Goal: Task Accomplishment & Management: Use online tool/utility

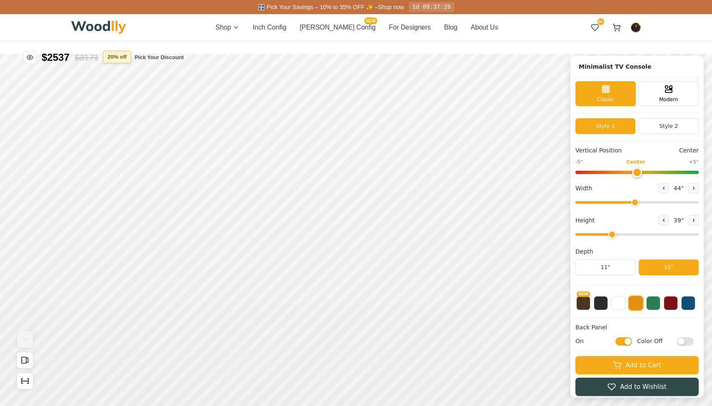
click at [123, 55] on button "20 % off" at bounding box center [117, 57] width 28 height 12
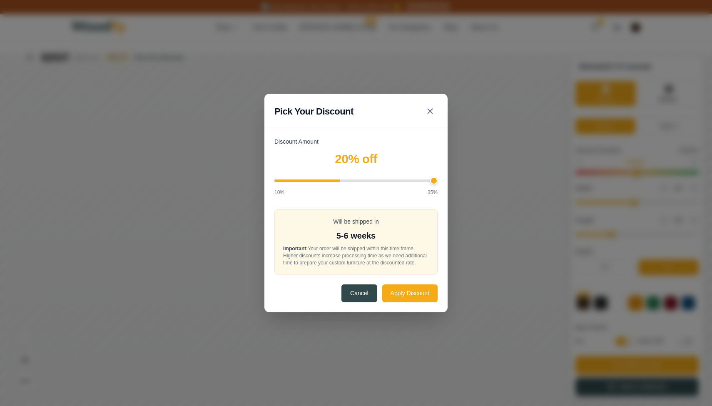
type input "35"
click at [436, 180] on input "Discount Amount" at bounding box center [355, 181] width 163 height 2
click at [413, 296] on button "Apply Discount" at bounding box center [409, 293] width 55 height 18
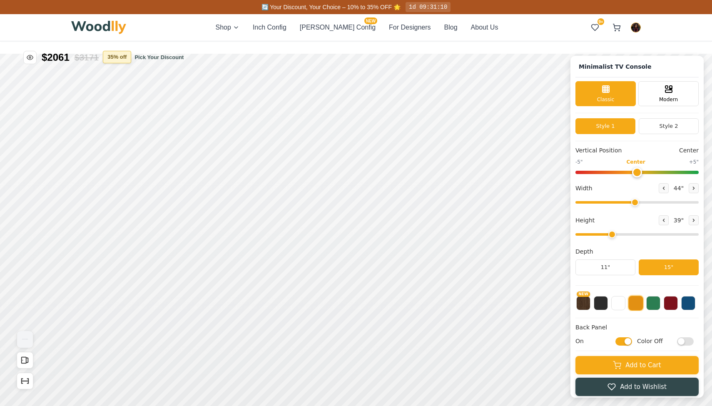
click at [109, 59] on button "35 % off" at bounding box center [117, 57] width 28 height 12
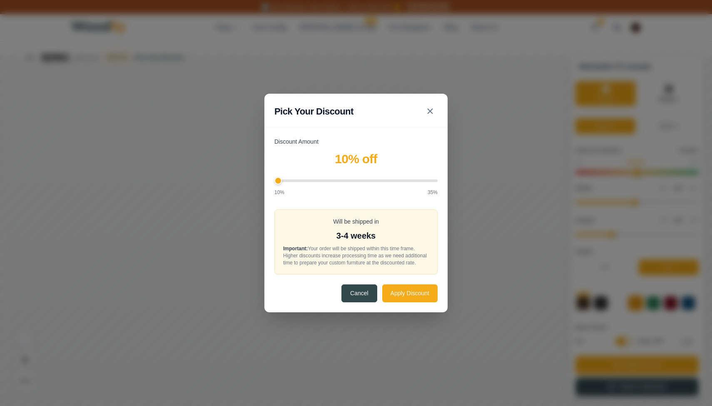
click at [276, 180] on input "Discount Amount" at bounding box center [355, 181] width 163 height 2
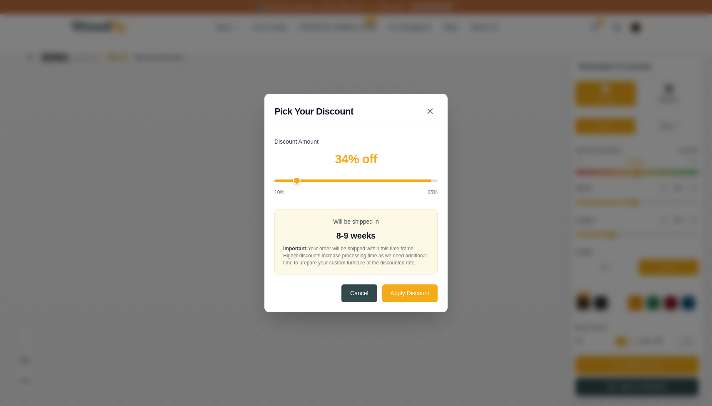
type input "10"
drag, startPoint x: 279, startPoint y: 179, endPoint x: 200, endPoint y: 217, distance: 87.7
click at [200, 217] on div "Pick Your Discount Discount Amount 10 % off 10% 35% Will be shipped in 3-4 week…" at bounding box center [356, 203] width 712 height 406
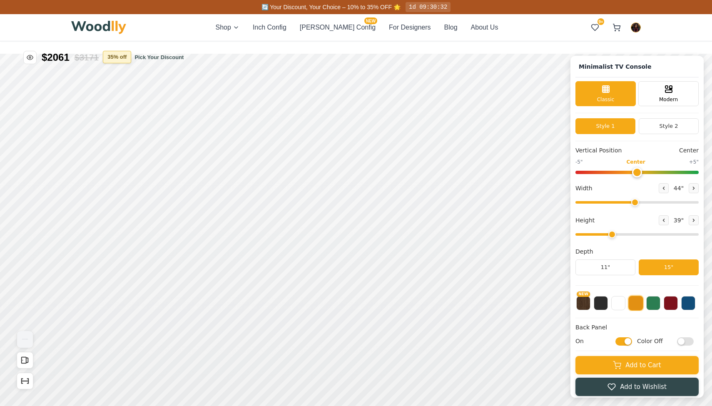
click at [112, 61] on button "35 % off" at bounding box center [117, 57] width 28 height 12
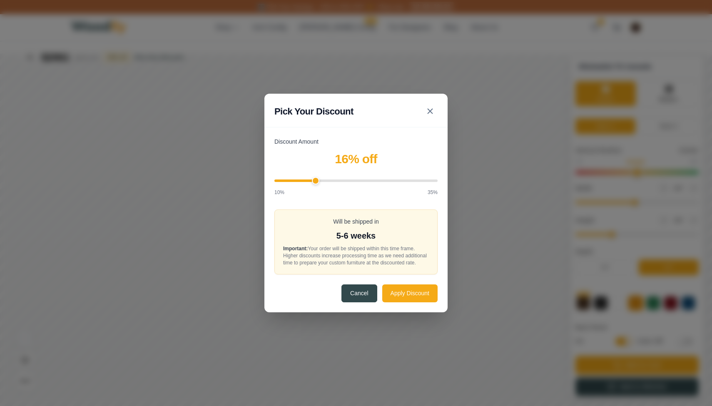
drag, startPoint x: 278, startPoint y: 180, endPoint x: 316, endPoint y: 185, distance: 37.8
click at [316, 185] on div "Discount Amount 16 % off 10% 35%" at bounding box center [355, 166] width 163 height 59
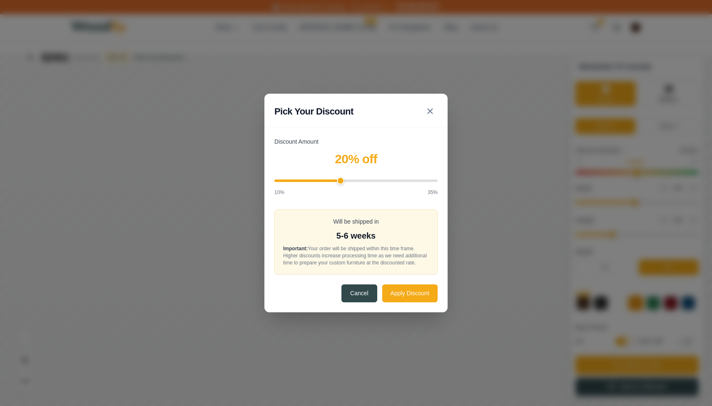
drag, startPoint x: 316, startPoint y: 179, endPoint x: 343, endPoint y: 181, distance: 26.7
click at [343, 181] on input "Discount Amount" at bounding box center [355, 181] width 163 height 2
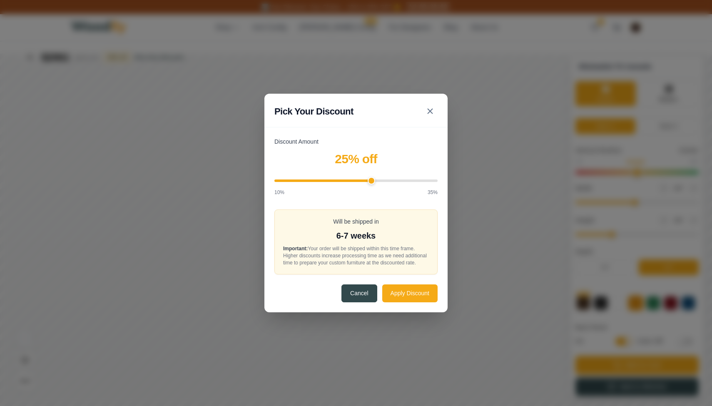
drag, startPoint x: 339, startPoint y: 178, endPoint x: 369, endPoint y: 181, distance: 30.5
click at [369, 181] on input "Discount Amount" at bounding box center [355, 181] width 163 height 2
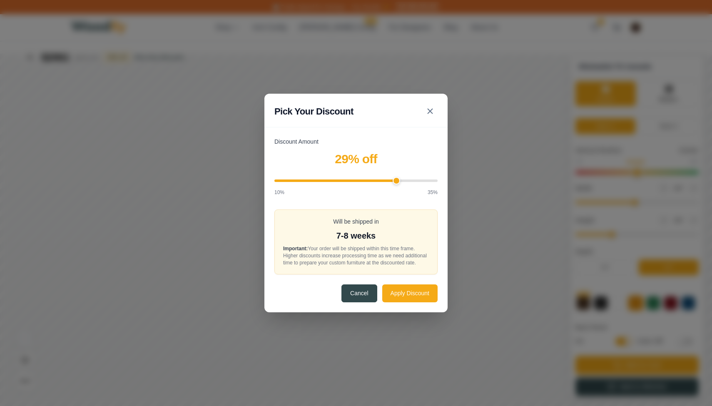
drag, startPoint x: 373, startPoint y: 177, endPoint x: 396, endPoint y: 183, distance: 24.0
type input "29"
click at [396, 183] on div at bounding box center [355, 181] width 163 height 12
click at [465, 155] on div "Pick Your Discount Discount Amount 29 % off 10% 35% Will be shipped in 7-8 week…" at bounding box center [356, 203] width 712 height 406
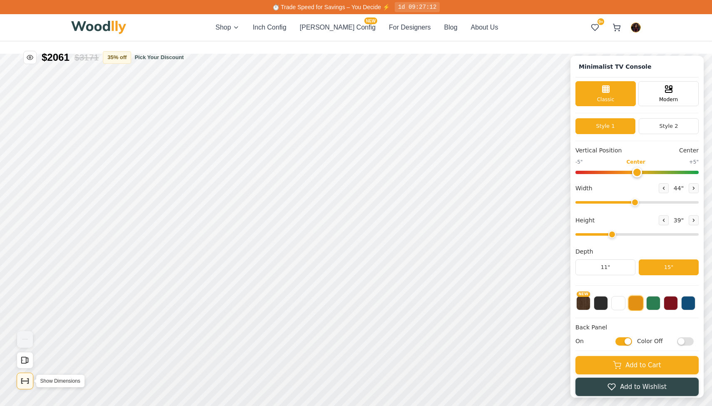
click at [22, 379] on icon "Show Dimensions" at bounding box center [24, 380] width 9 height 9
click at [116, 57] on button "20 % off" at bounding box center [117, 57] width 28 height 12
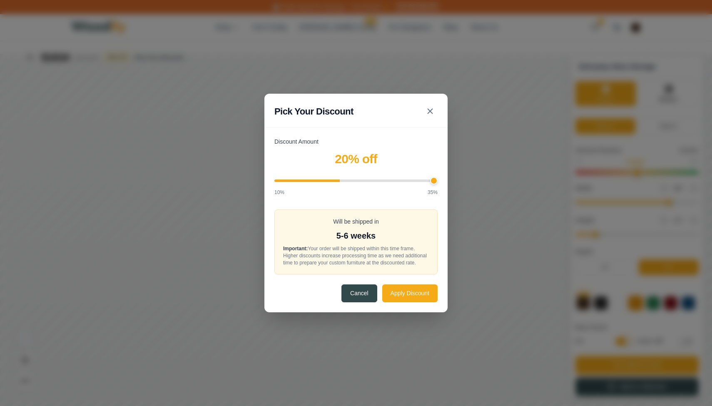
type input "35"
click at [435, 180] on input "Discount Amount" at bounding box center [355, 181] width 163 height 2
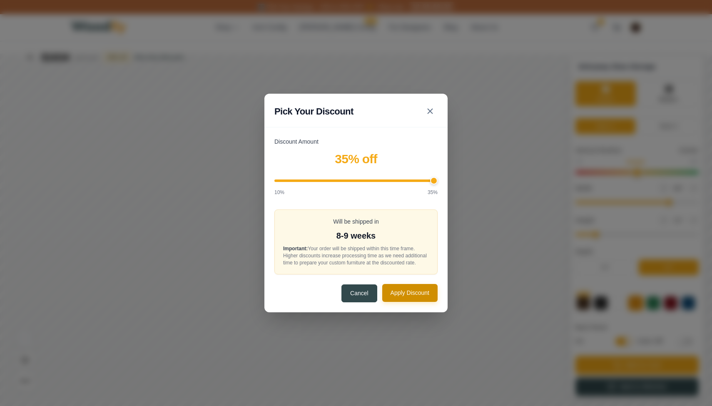
click at [403, 302] on button "Apply Discount" at bounding box center [409, 293] width 55 height 18
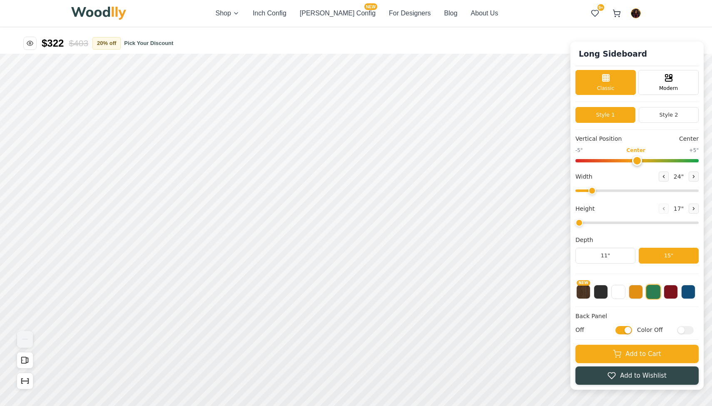
type input "60"
type input "2"
checkbox input "true"
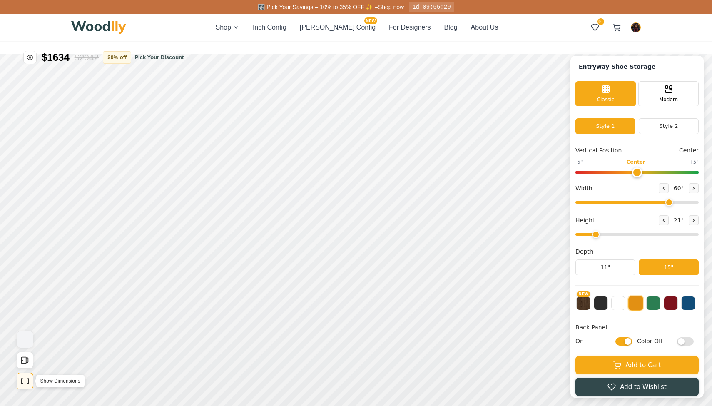
click at [27, 384] on icon "Show Dimensions" at bounding box center [24, 380] width 9 height 9
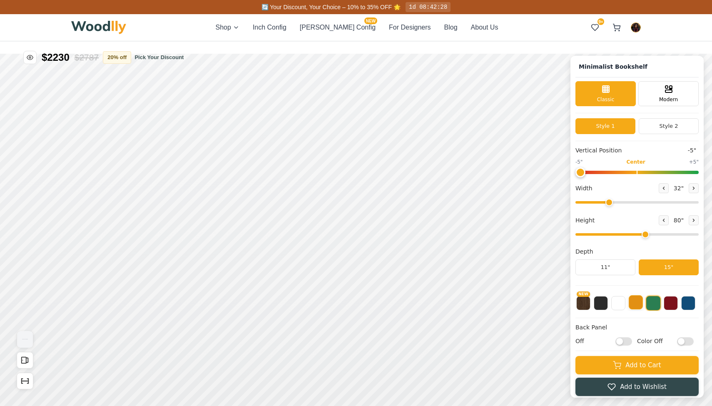
click at [636, 304] on button at bounding box center [636, 302] width 14 height 14
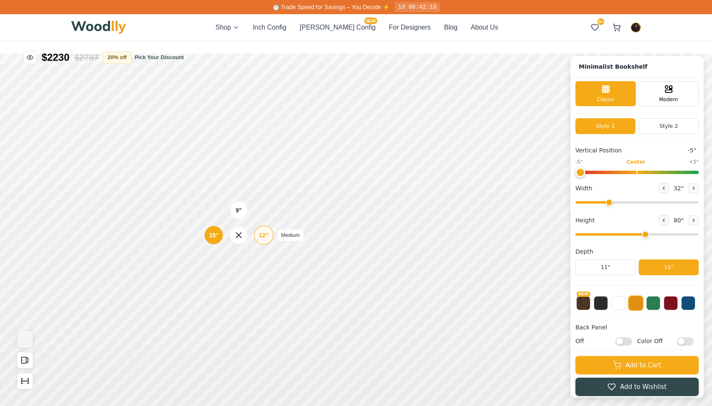
click at [264, 237] on div "12"" at bounding box center [264, 235] width 10 height 9
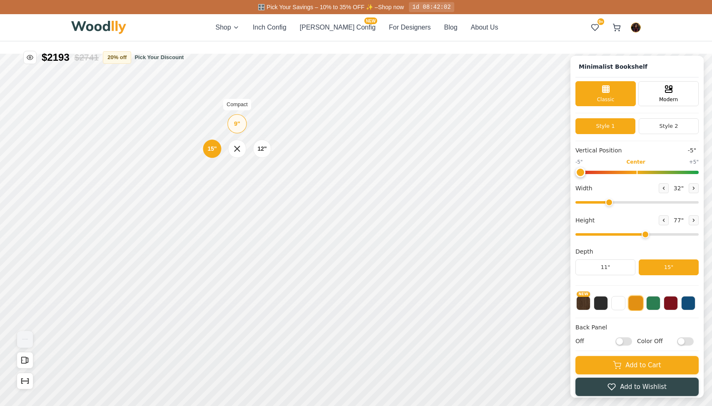
click at [234, 125] on div "9"" at bounding box center [237, 123] width 6 height 9
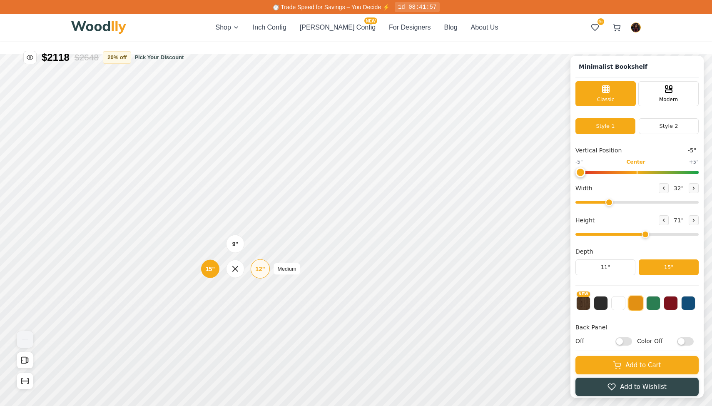
click at [257, 272] on div "12"" at bounding box center [260, 268] width 10 height 9
click at [237, 203] on div "9"" at bounding box center [234, 206] width 6 height 9
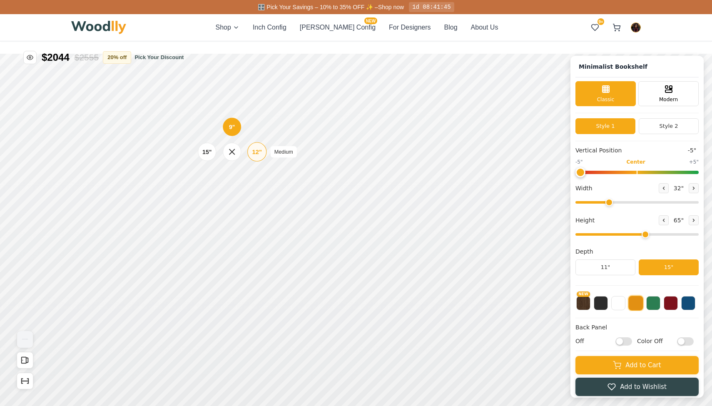
click at [253, 150] on div "12"" at bounding box center [257, 151] width 10 height 9
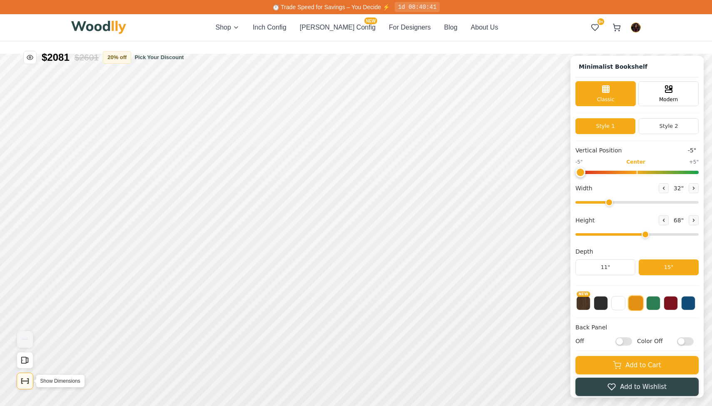
click at [26, 387] on button "Show Dimensions" at bounding box center [25, 381] width 17 height 17
